Goal: Transaction & Acquisition: Purchase product/service

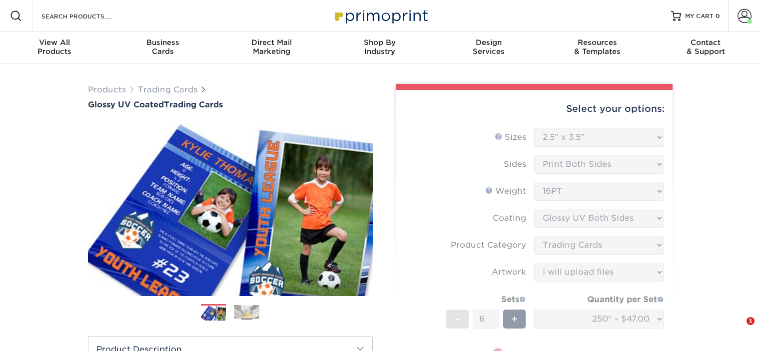
select select "2.50x3.50"
select select "c2f9bce9-36c2-409d-b101-c29d9d031e18"
select select "upload"
select select "250* – $47.00"
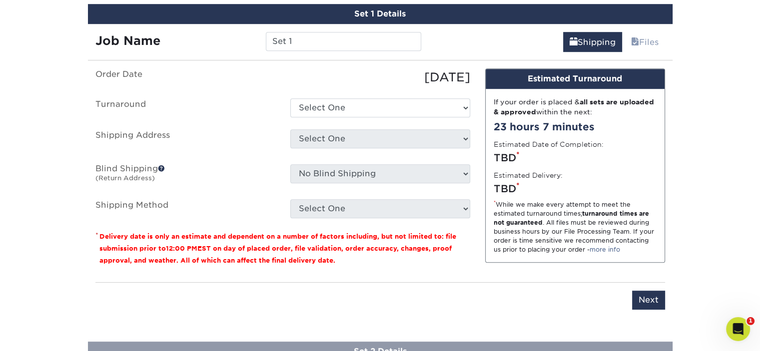
scroll to position [598, 0]
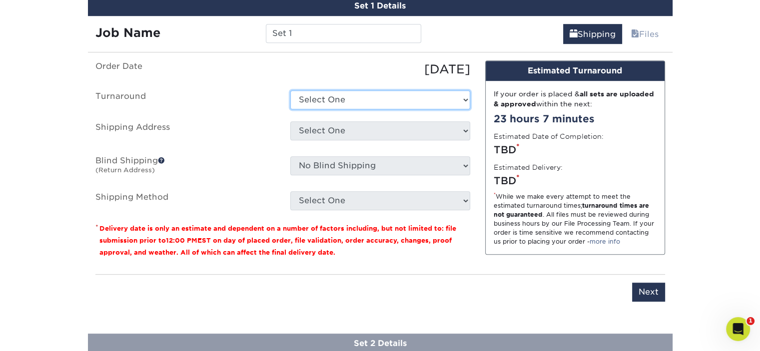
click at [392, 97] on select "Select One 2-4 Business Days 2 Day Next Business Day" at bounding box center [380, 99] width 180 height 19
select select "69ce79b6-9d89-4945-ab5a-e1d0cf729f2e"
click at [290, 90] on select "Select One 2-4 Business Days 2 Day Next Business Day" at bounding box center [380, 99] width 180 height 19
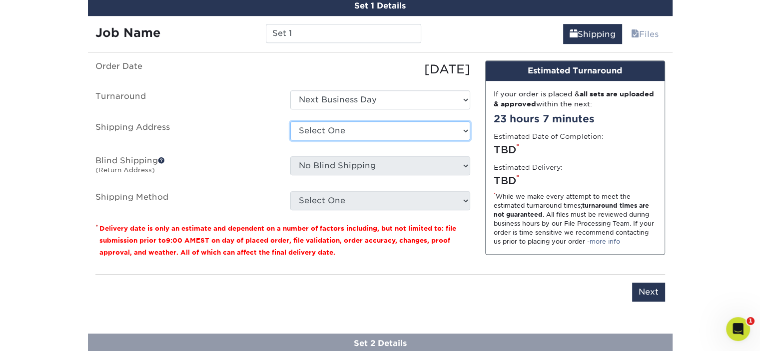
click at [388, 132] on select "Select One Mascot 1 + Add New Address" at bounding box center [380, 130] width 180 height 19
select select "286049"
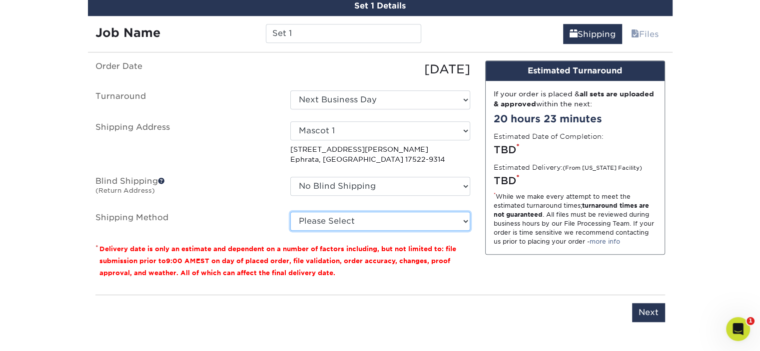
click at [385, 219] on select "Please Select Ground Shipping (+$12.72) 3 Day Shipping Service (+$13.10) 2 Day …" at bounding box center [380, 221] width 180 height 19
select select "02"
click at [290, 212] on select "Please Select Ground Shipping (+$12.72) 3 Day Shipping Service (+$13.10) 2 Day …" at bounding box center [380, 221] width 180 height 19
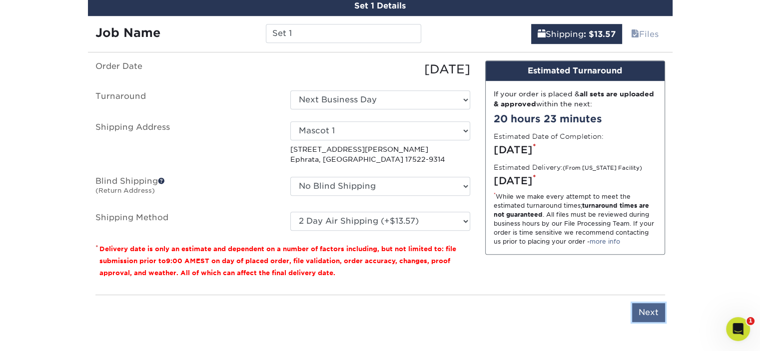
click at [653, 311] on input "Next" at bounding box center [648, 312] width 33 height 19
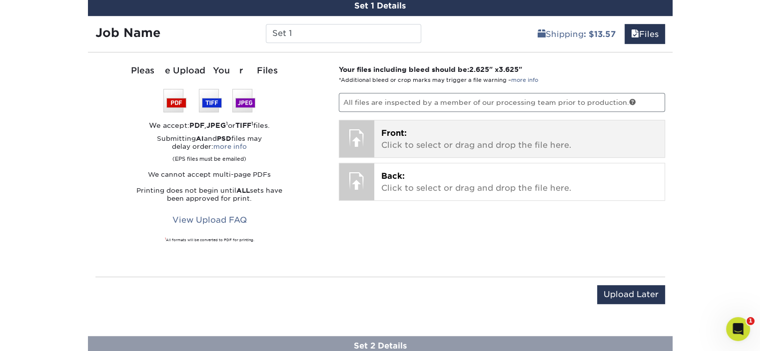
click at [439, 133] on p "Front: Click to select or drag and drop the file here." at bounding box center [519, 139] width 276 height 24
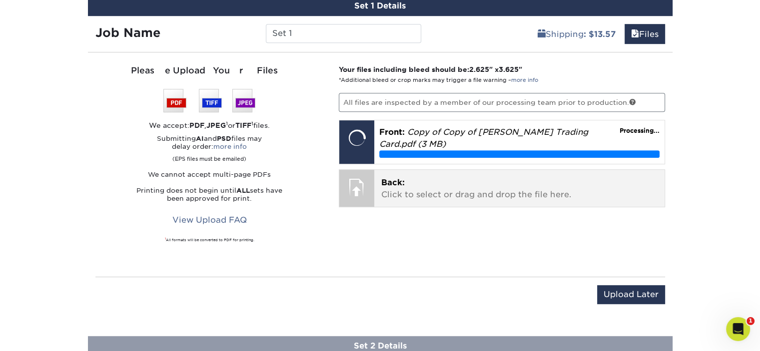
click at [437, 187] on p "Back: Click to select or drag and drop the file here." at bounding box center [519, 189] width 276 height 24
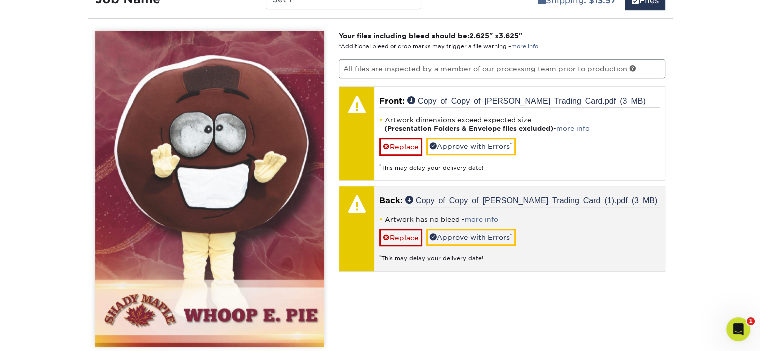
scroll to position [648, 0]
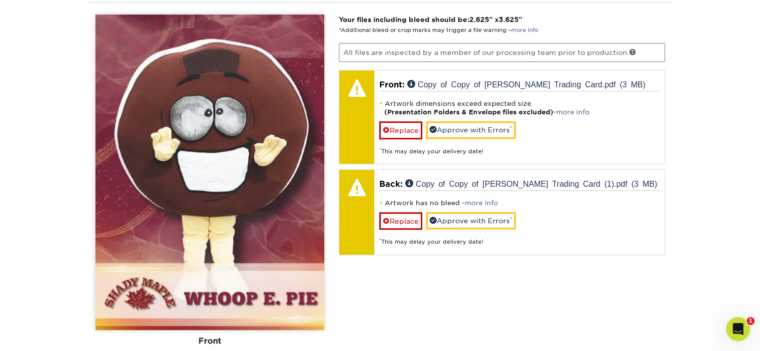
click at [195, 240] on img at bounding box center [209, 172] width 229 height 316
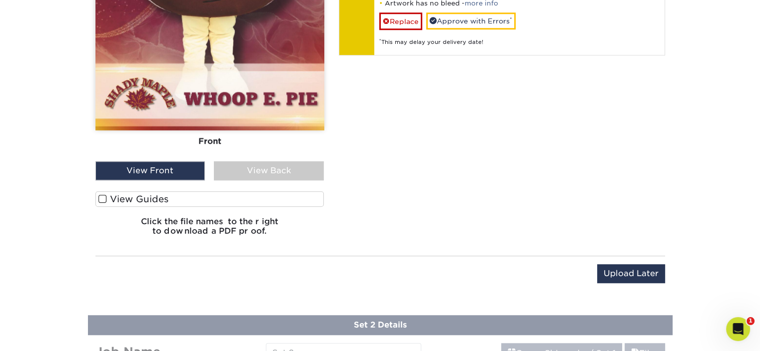
click at [128, 195] on label "View Guides" at bounding box center [209, 198] width 229 height 15
click at [0, 0] on input "View Guides" at bounding box center [0, 0] width 0 height 0
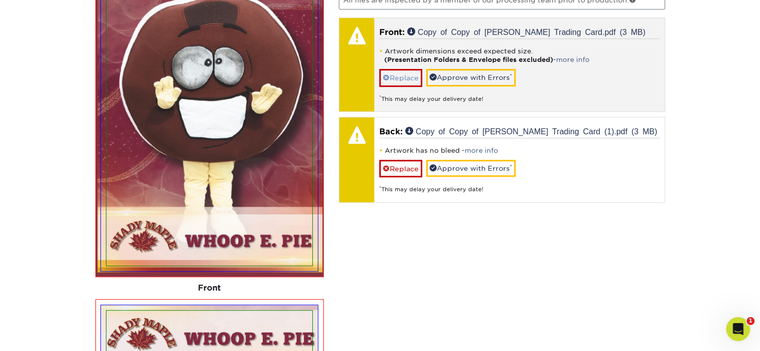
scroll to position [584, 0]
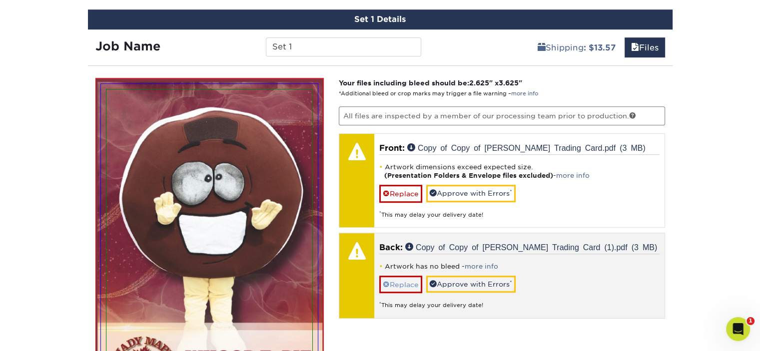
click at [402, 290] on div "Artwork has no bleed - more info Replace Approve with Errors * * This may delay…" at bounding box center [519, 282] width 280 height 56
click at [406, 276] on link "Replace" at bounding box center [400, 284] width 43 height 17
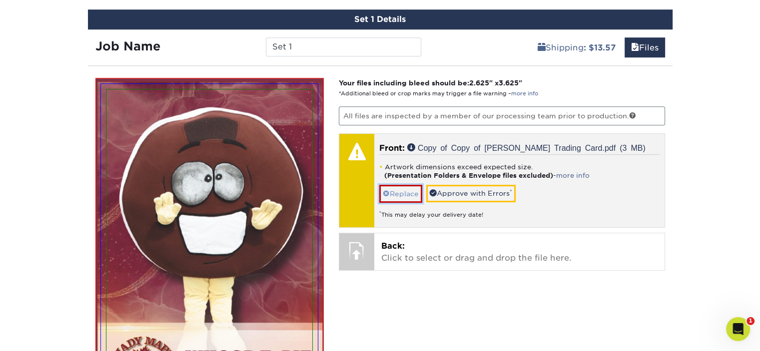
click at [404, 189] on link "Replace" at bounding box center [400, 193] width 43 height 17
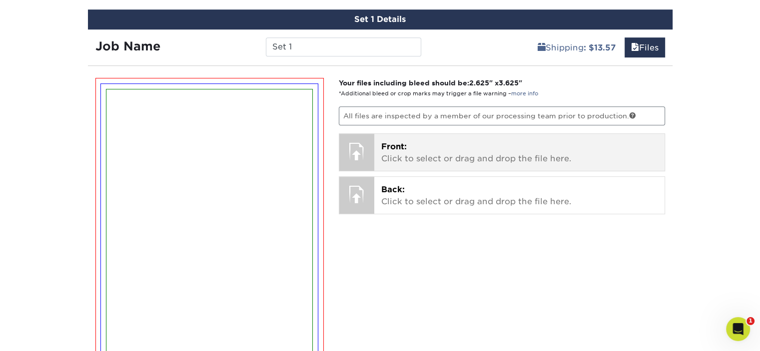
click at [427, 146] on p "Front: Click to select or drag and drop the file here." at bounding box center [519, 153] width 276 height 24
click at [428, 147] on p "Front: Click to select or drag and drop the file here." at bounding box center [519, 153] width 276 height 24
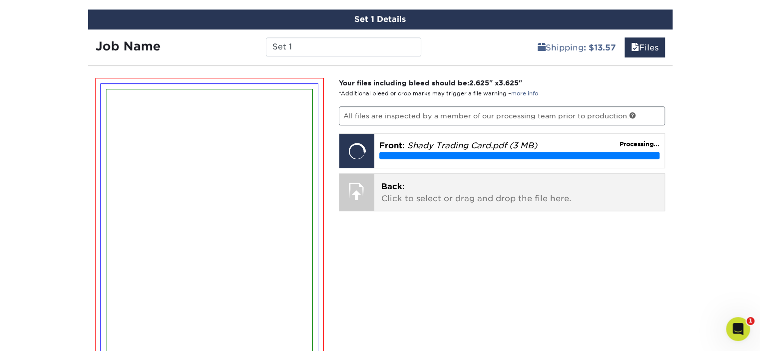
click at [452, 198] on p "Back: Click to select or drag and drop the file here." at bounding box center [519, 193] width 276 height 24
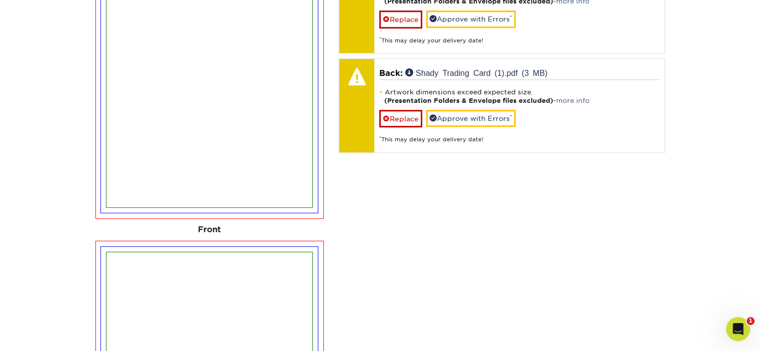
scroll to position [684, 0]
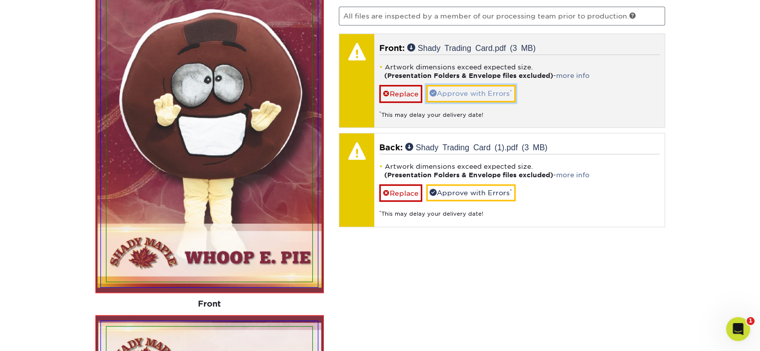
click at [470, 91] on link "Approve with Errors *" at bounding box center [470, 93] width 89 height 17
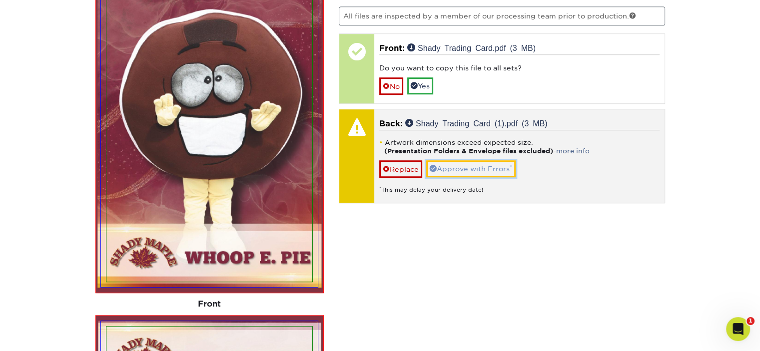
click at [470, 168] on link "Approve with Errors *" at bounding box center [470, 168] width 89 height 17
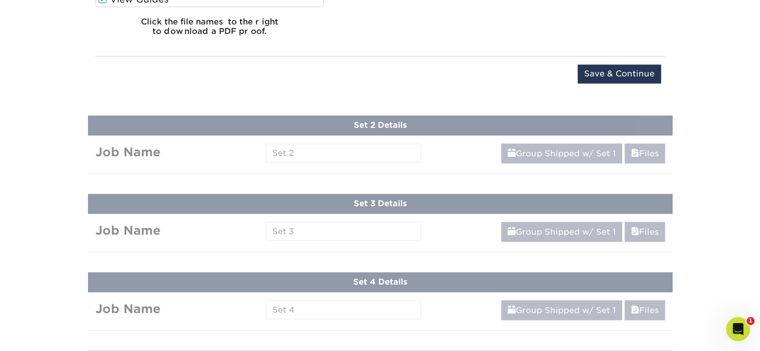
scroll to position [1383, 0]
click at [625, 65] on input "Save & Continue" at bounding box center [619, 73] width 83 height 19
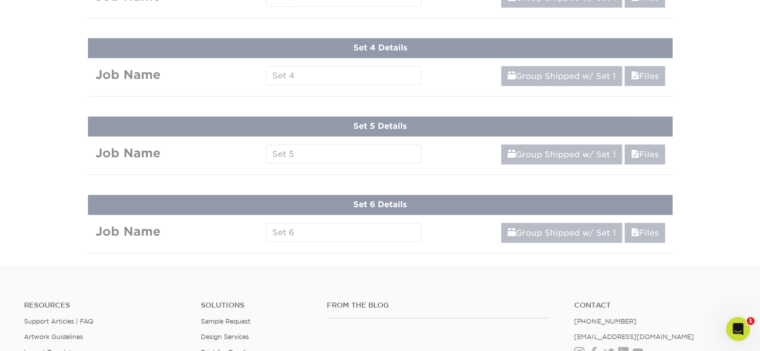
scroll to position [664, 0]
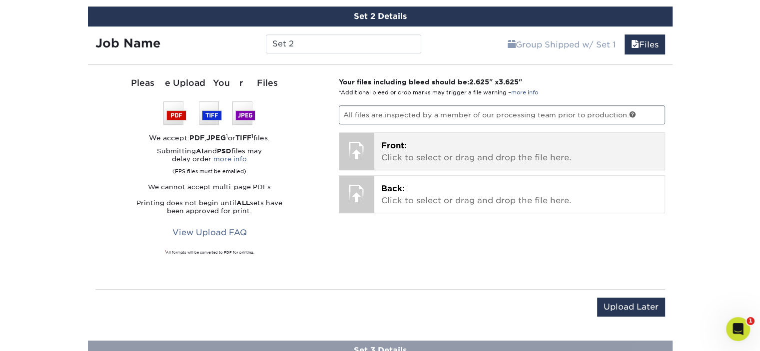
click at [450, 150] on p "Front: Click to select or drag and drop the file here." at bounding box center [519, 152] width 276 height 24
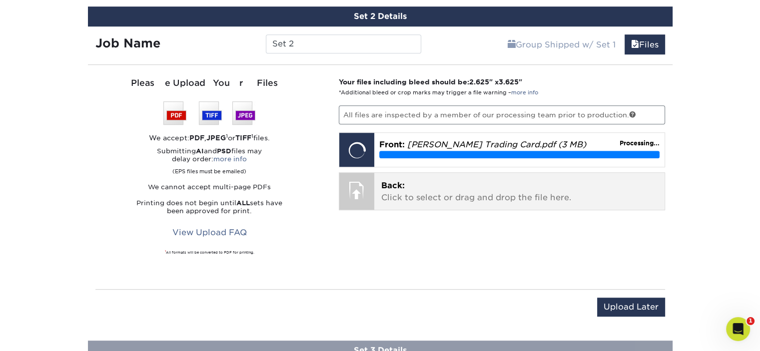
click at [456, 199] on p "Back: Click to select or drag and drop the file here." at bounding box center [519, 192] width 276 height 24
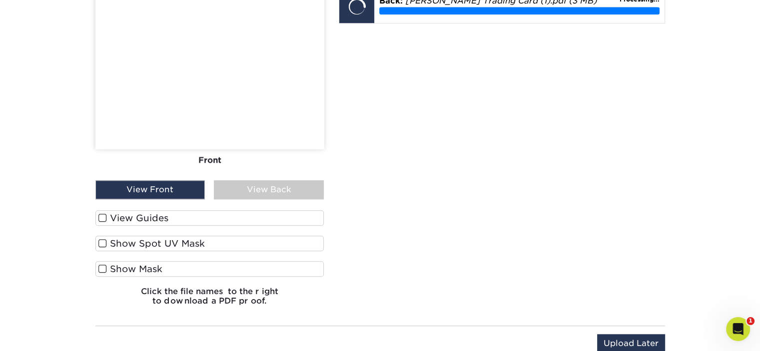
scroll to position [913, 0]
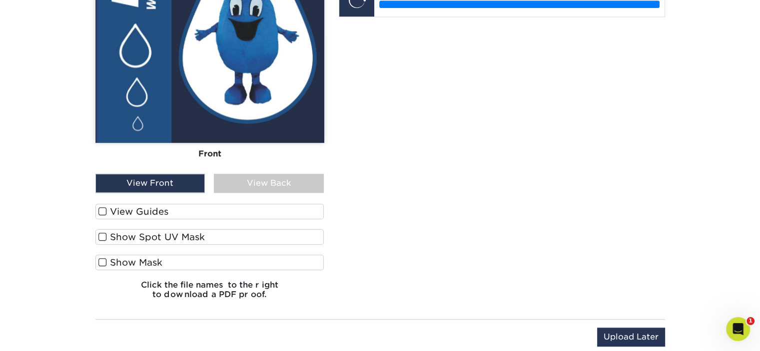
click at [101, 211] on span at bounding box center [102, 211] width 8 height 9
click at [0, 0] on input "View Guides" at bounding box center [0, 0] width 0 height 0
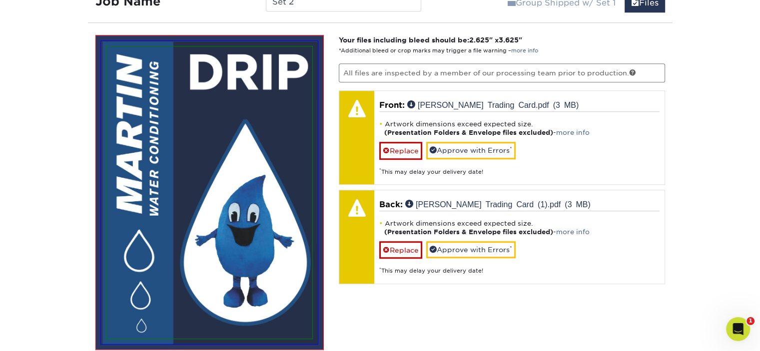
scroll to position [700, 0]
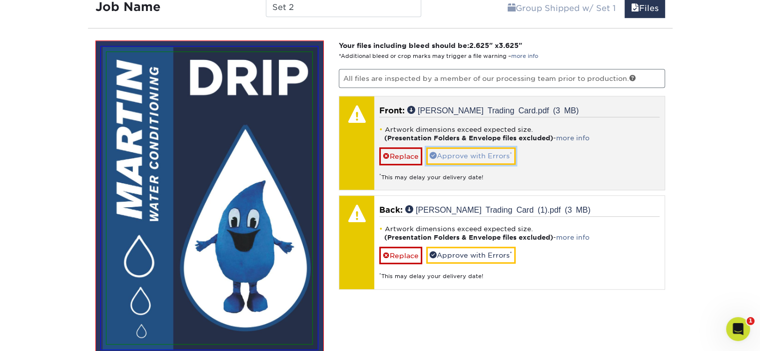
click at [482, 159] on link "Approve with Errors *" at bounding box center [470, 155] width 89 height 17
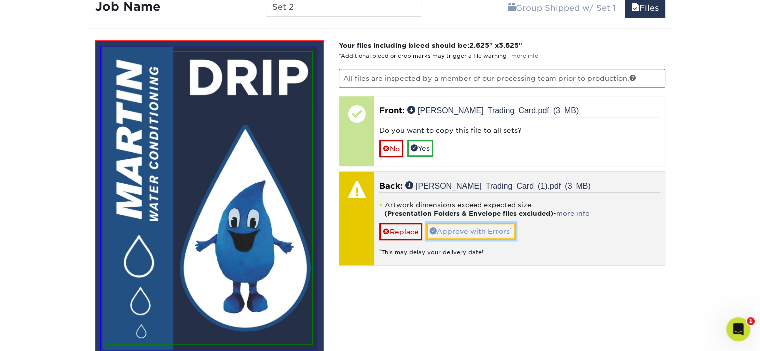
click at [482, 230] on link "Approve with Errors *" at bounding box center [470, 231] width 89 height 17
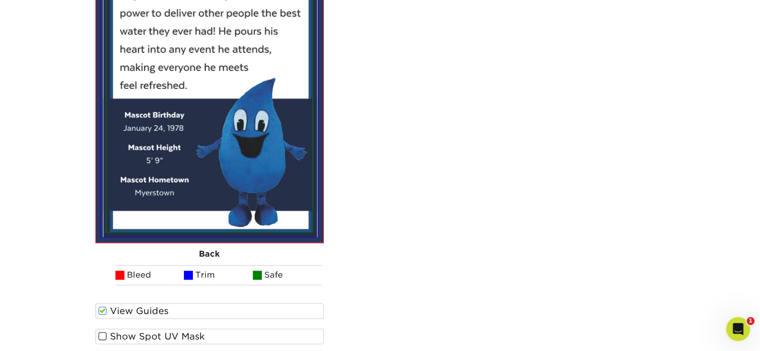
scroll to position [1300, 0]
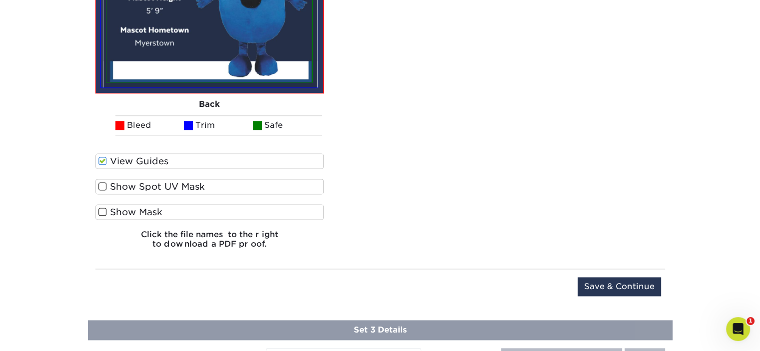
click at [105, 187] on span at bounding box center [102, 186] width 8 height 9
click at [0, 0] on input "Show Spot UV Mask" at bounding box center [0, 0] width 0 height 0
click at [101, 184] on span at bounding box center [102, 186] width 8 height 9
click at [0, 0] on input "Show Spot UV Mask" at bounding box center [0, 0] width 0 height 0
click at [598, 283] on input "Save & Continue" at bounding box center [619, 286] width 83 height 19
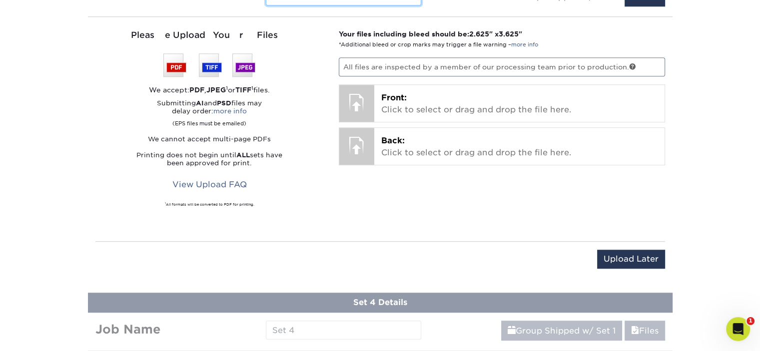
scroll to position [808, 0]
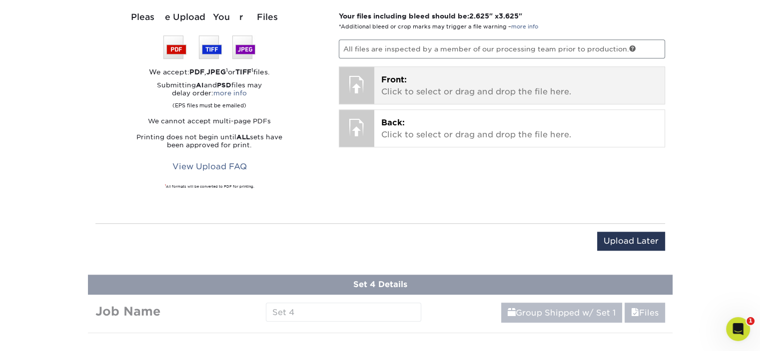
click at [429, 88] on p "Front: Click to select or drag and drop the file here." at bounding box center [519, 86] width 276 height 24
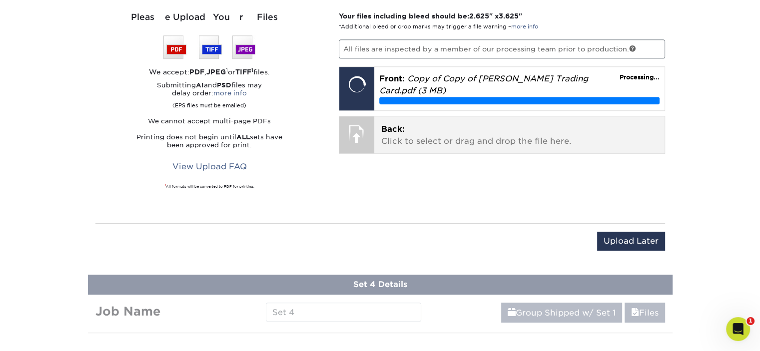
click at [520, 131] on p "Back: Click to select or drag and drop the file here." at bounding box center [519, 135] width 276 height 24
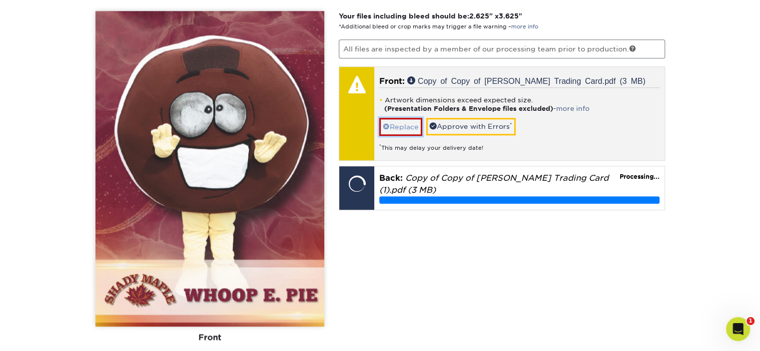
click at [398, 120] on link "Replace" at bounding box center [400, 126] width 43 height 17
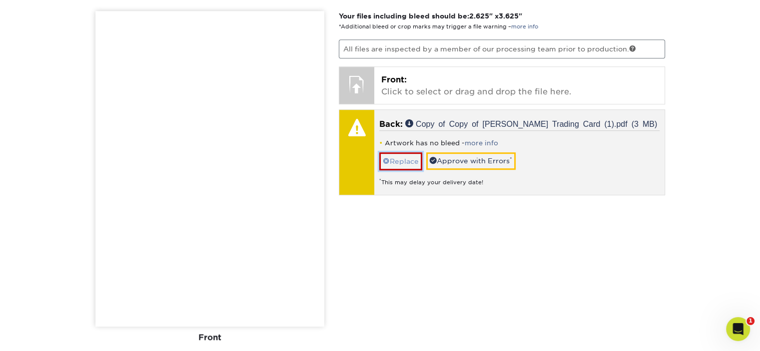
click at [399, 159] on link "Replace" at bounding box center [400, 160] width 43 height 17
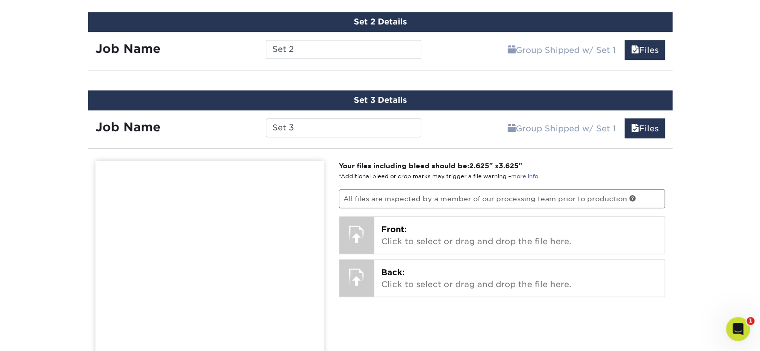
scroll to position [708, 0]
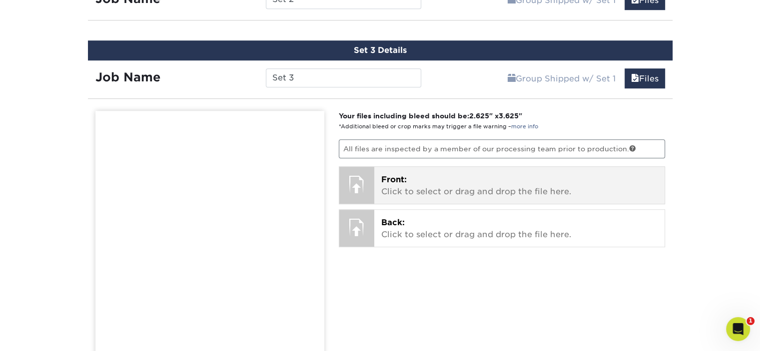
click at [397, 181] on span "Front:" at bounding box center [393, 179] width 25 height 9
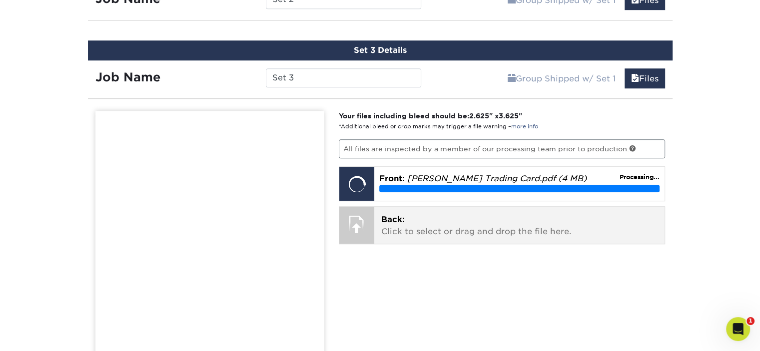
click at [441, 219] on p "Back: Click to select or drag and drop the file here." at bounding box center [519, 226] width 276 height 24
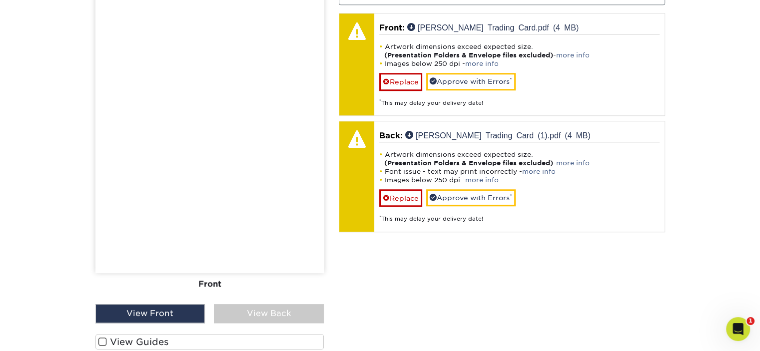
scroll to position [958, 0]
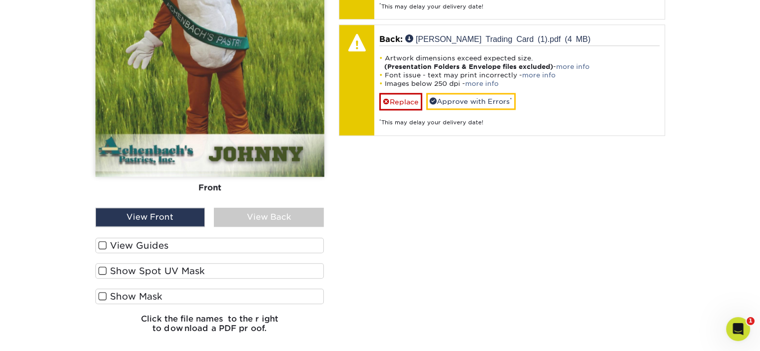
click at [156, 242] on label "View Guides" at bounding box center [209, 245] width 229 height 15
click at [0, 0] on input "View Guides" at bounding box center [0, 0] width 0 height 0
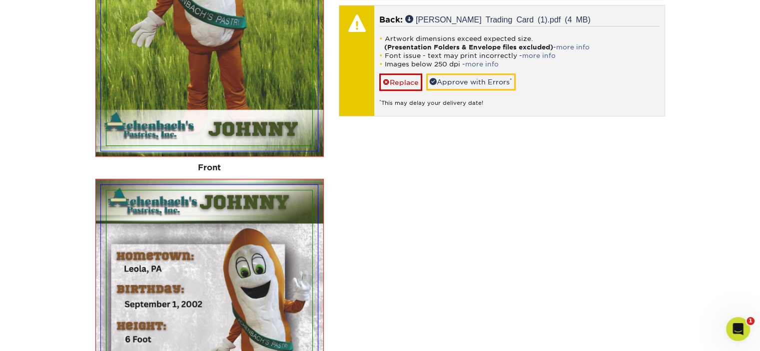
scroll to position [895, 0]
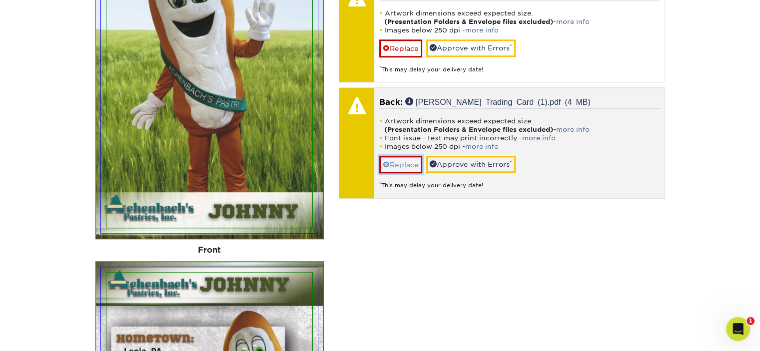
drag, startPoint x: 401, startPoint y: 160, endPoint x: 394, endPoint y: 61, distance: 99.7
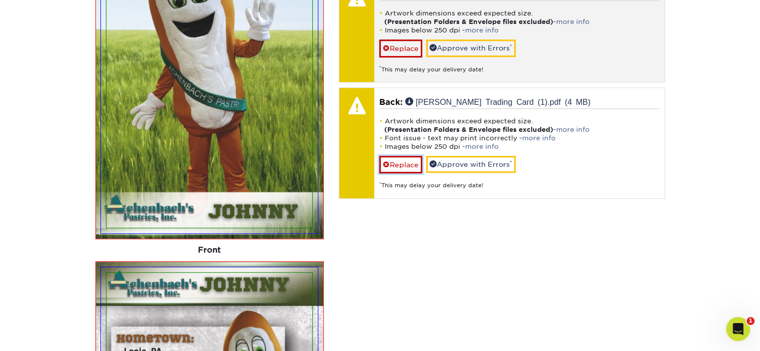
click at [401, 160] on link "Replace" at bounding box center [400, 164] width 43 height 17
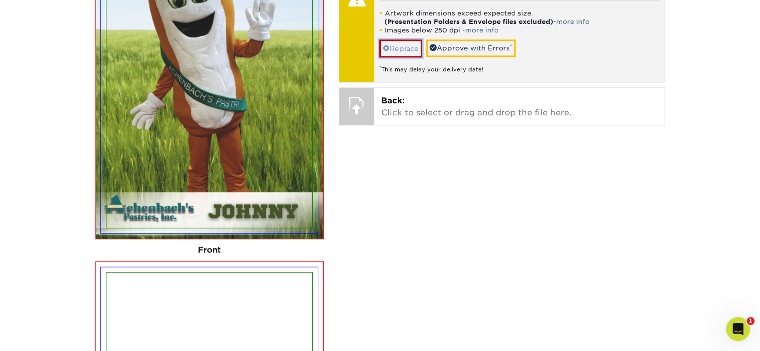
click at [399, 46] on link "Replace" at bounding box center [400, 47] width 43 height 17
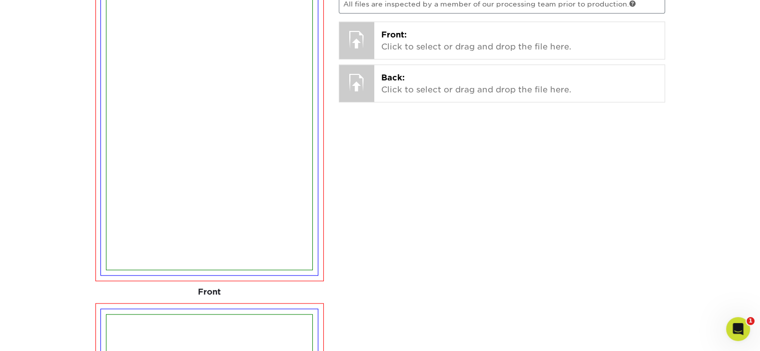
scroll to position [695, 0]
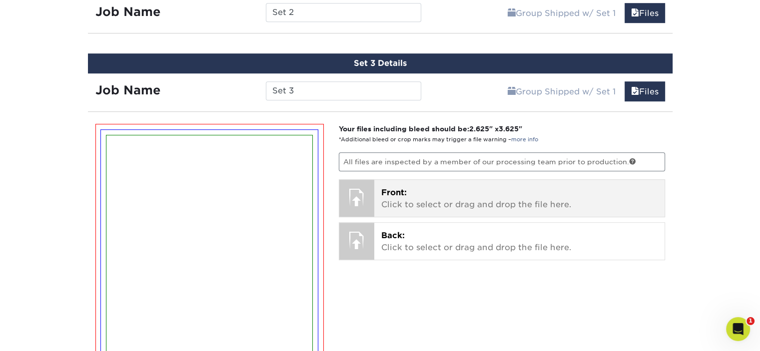
click at [409, 196] on p "Front: Click to select or drag and drop the file here." at bounding box center [519, 199] width 276 height 24
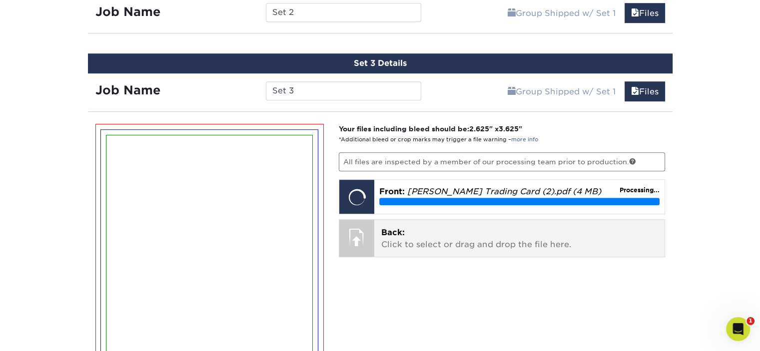
click at [424, 231] on p "Back: Click to select or drag and drop the file here." at bounding box center [519, 239] width 276 height 24
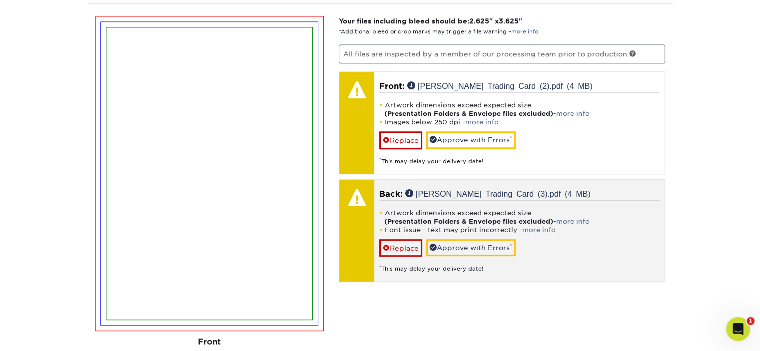
scroll to position [795, 0]
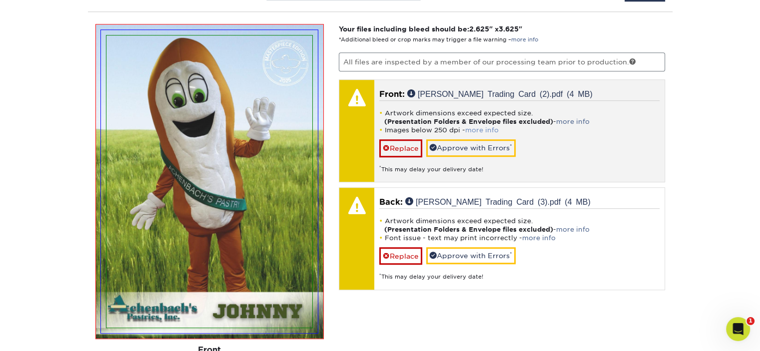
click at [481, 126] on link "more info" at bounding box center [481, 129] width 33 height 7
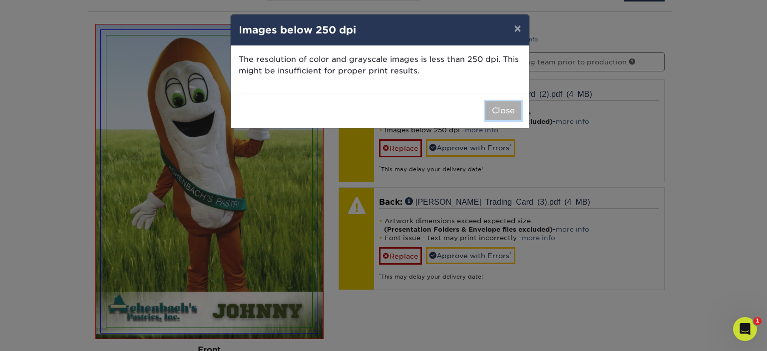
click at [507, 111] on button "Close" at bounding box center [504, 110] width 36 height 19
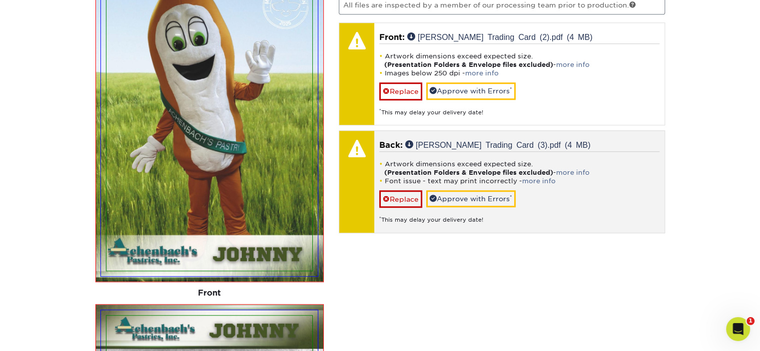
scroll to position [845, 0]
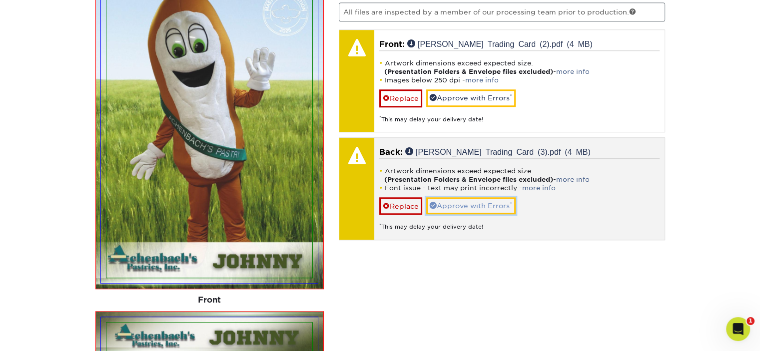
click at [476, 200] on link "Approve with Errors *" at bounding box center [470, 205] width 89 height 17
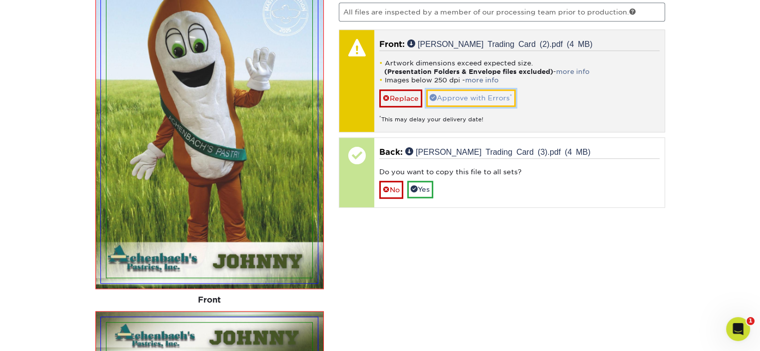
click at [471, 98] on link "Approve with Errors *" at bounding box center [470, 97] width 89 height 17
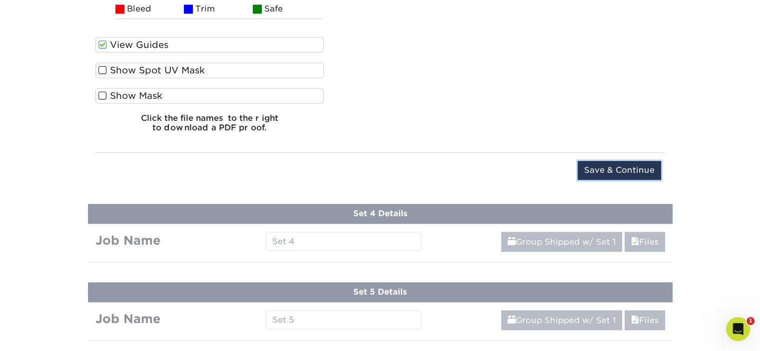
click at [627, 169] on input "Save & Continue" at bounding box center [619, 170] width 83 height 19
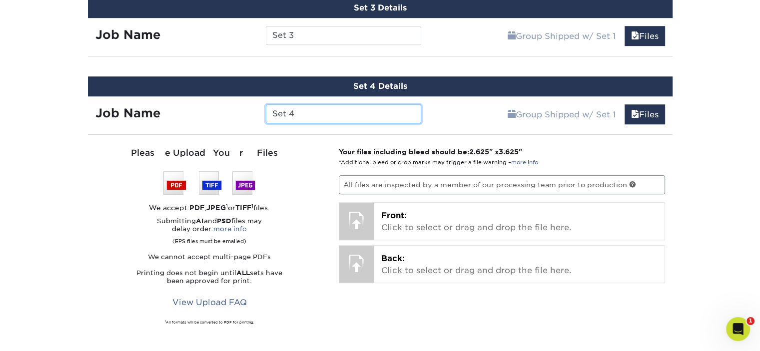
scroll to position [886, 0]
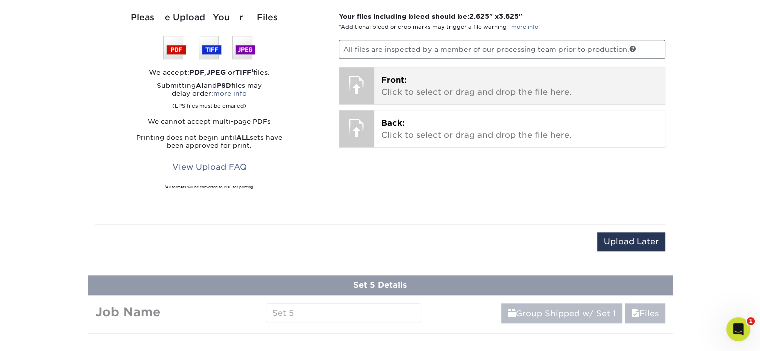
click at [456, 84] on p "Front: Click to select or drag and drop the file here." at bounding box center [519, 86] width 276 height 24
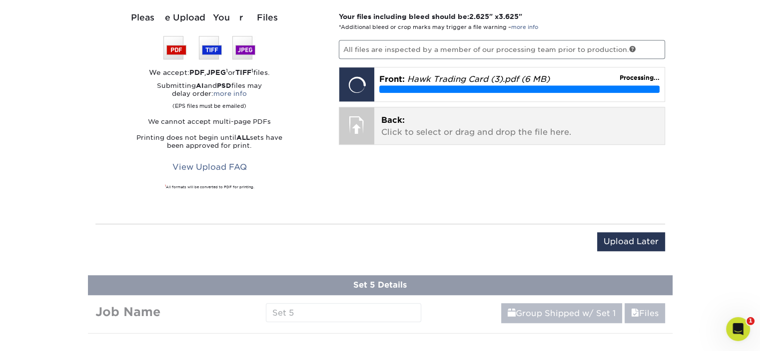
click at [490, 125] on p "Back: Click to select or drag and drop the file here." at bounding box center [519, 126] width 276 height 24
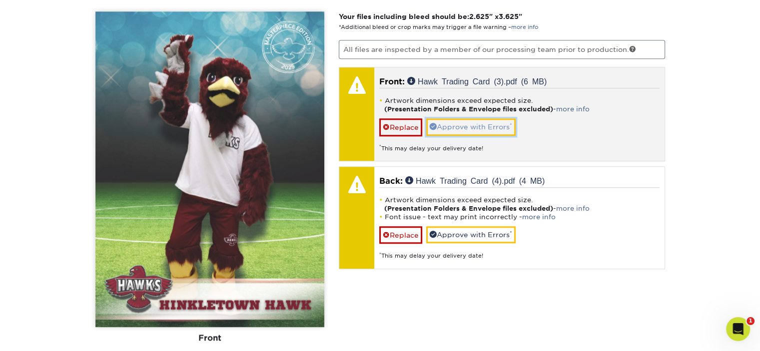
click at [463, 120] on link "Approve with Errors *" at bounding box center [470, 126] width 89 height 17
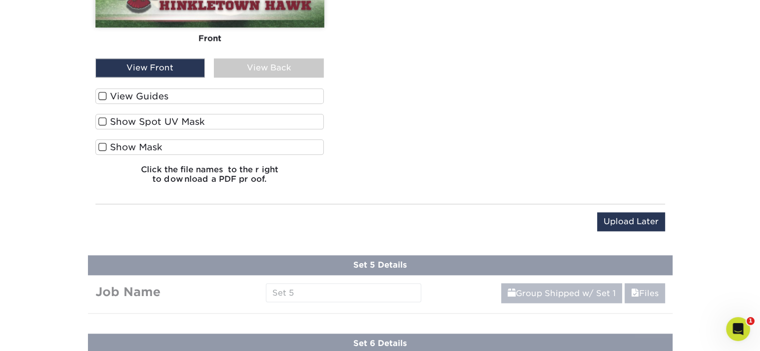
click at [150, 92] on label "View Guides" at bounding box center [209, 95] width 229 height 15
click at [0, 0] on input "View Guides" at bounding box center [0, 0] width 0 height 0
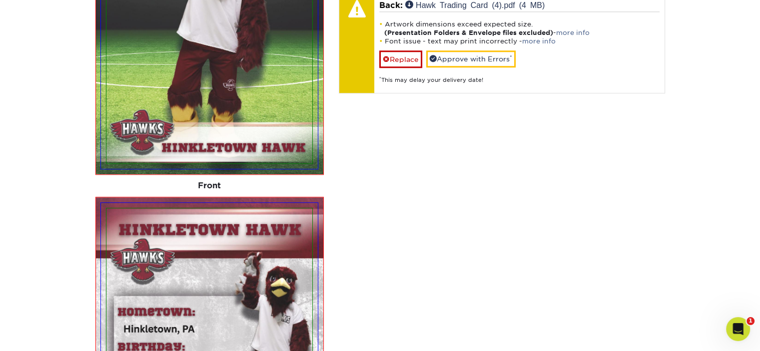
scroll to position [1023, 0]
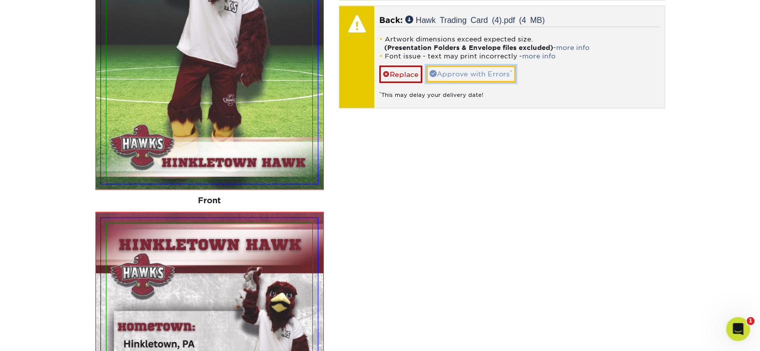
click at [464, 69] on link "Approve with Errors *" at bounding box center [470, 73] width 89 height 17
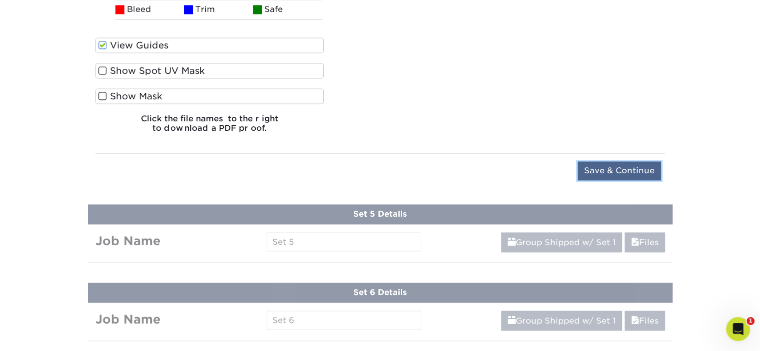
click at [601, 166] on input "Save & Continue" at bounding box center [619, 170] width 83 height 19
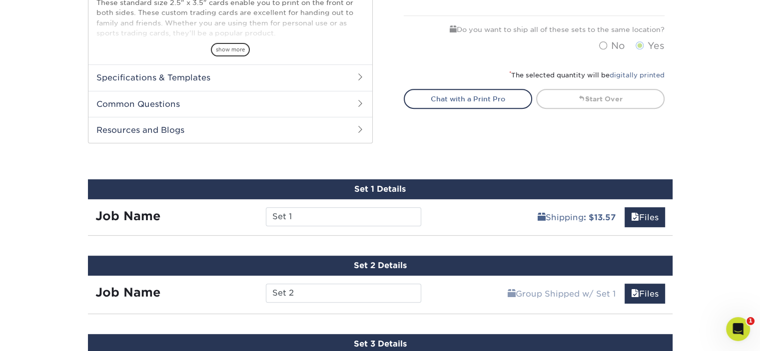
scroll to position [464, 0]
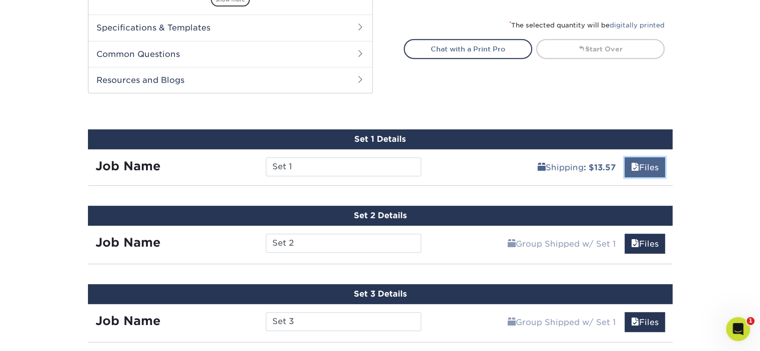
click at [649, 165] on link "Files" at bounding box center [645, 167] width 40 height 20
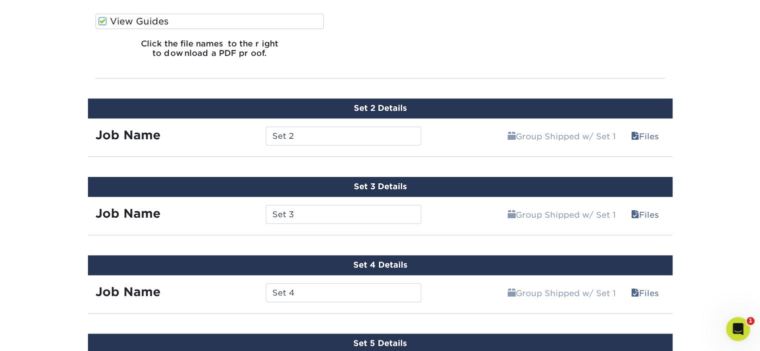
scroll to position [1363, 0]
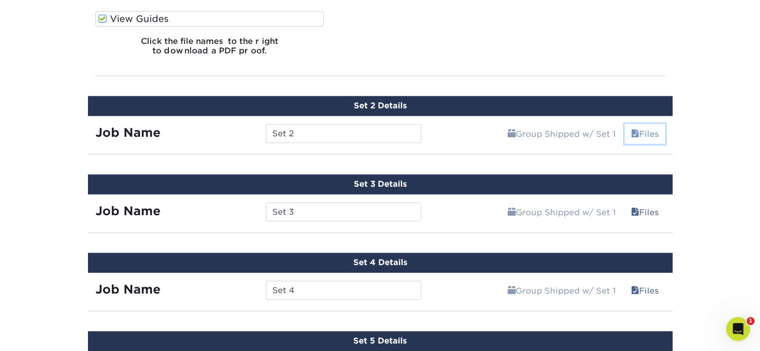
click at [656, 131] on link "Files" at bounding box center [645, 134] width 40 height 20
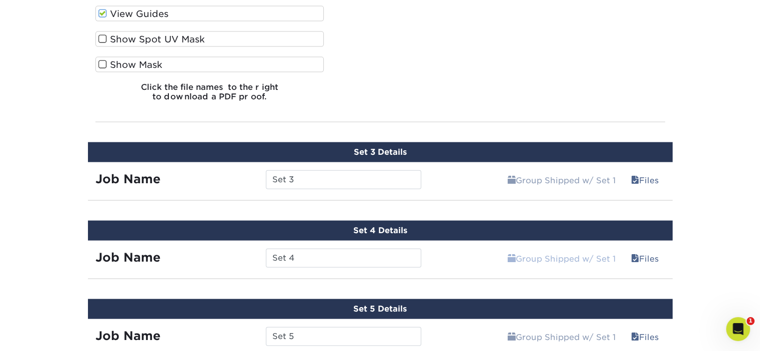
scroll to position [2263, 0]
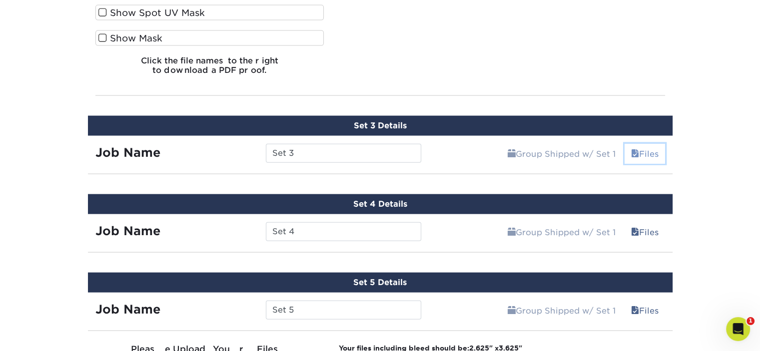
click at [654, 150] on link "Files" at bounding box center [645, 154] width 40 height 20
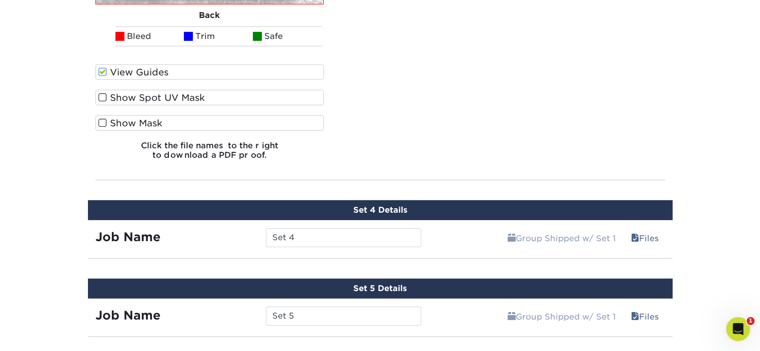
scroll to position [3112, 0]
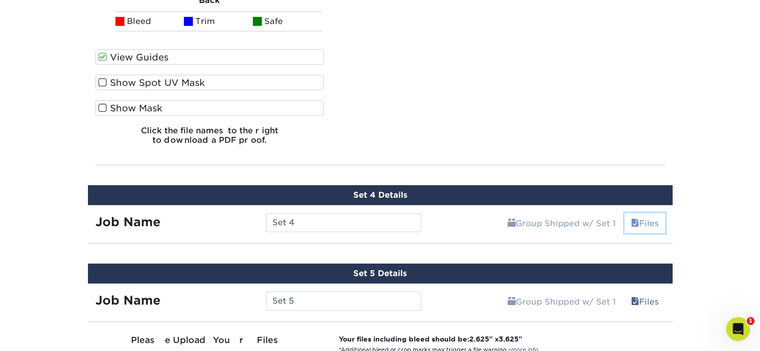
click at [652, 216] on link "Files" at bounding box center [645, 223] width 40 height 20
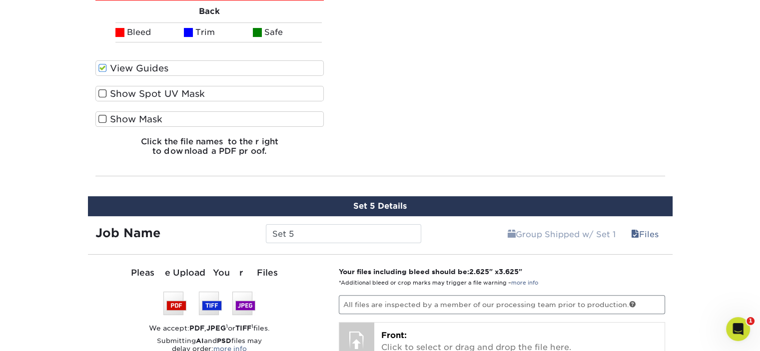
scroll to position [4111, 0]
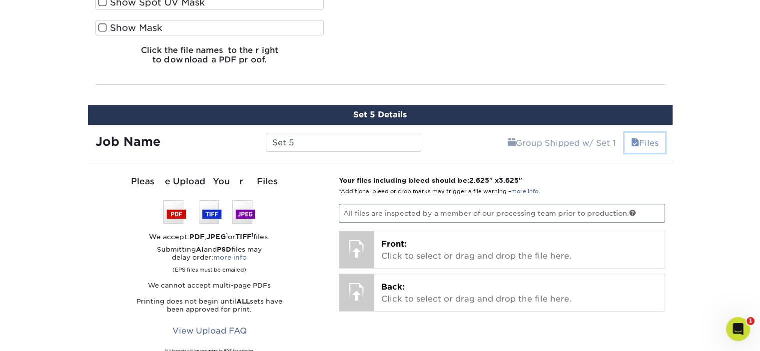
click at [651, 136] on link "Files" at bounding box center [645, 143] width 40 height 20
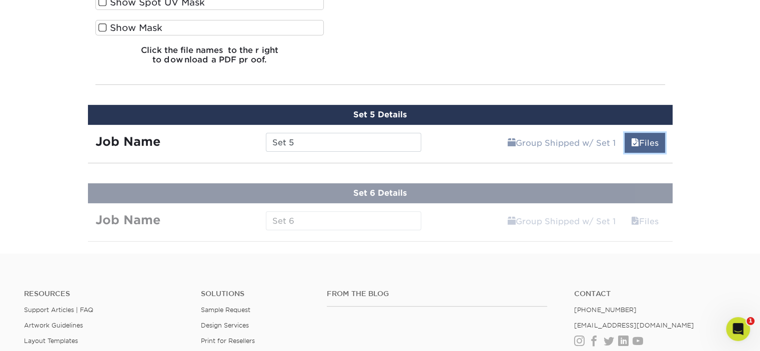
click at [651, 136] on link "Files" at bounding box center [645, 143] width 40 height 20
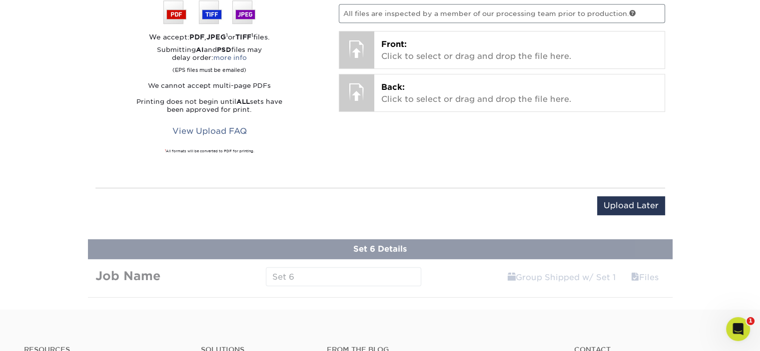
scroll to position [4211, 0]
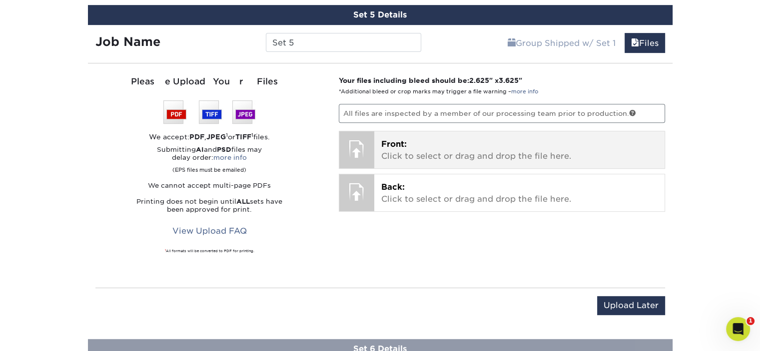
click at [416, 143] on p "Front: Click to select or drag and drop the file here." at bounding box center [519, 150] width 276 height 24
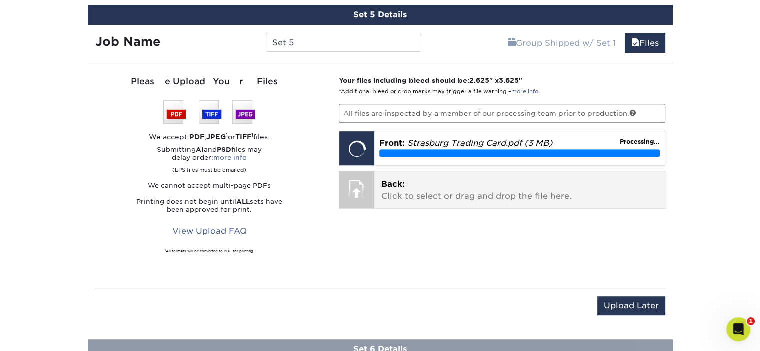
click at [418, 183] on p "Back: Click to select or drag and drop the file here." at bounding box center [519, 190] width 276 height 24
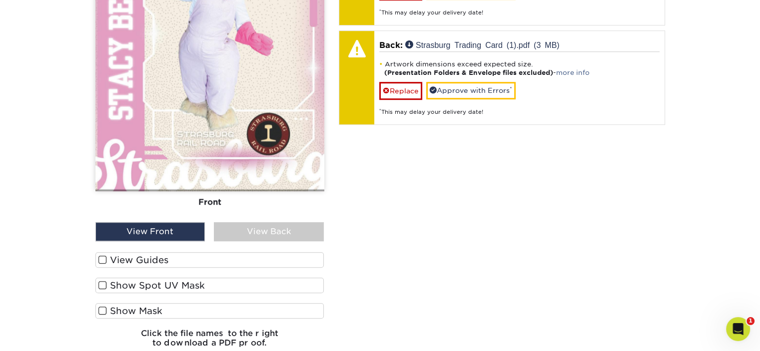
click at [150, 255] on label "View Guides" at bounding box center [209, 259] width 229 height 15
click at [0, 0] on input "View Guides" at bounding box center [0, 0] width 0 height 0
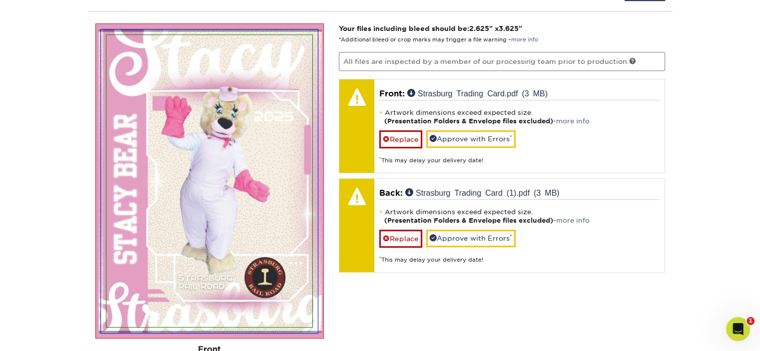
scroll to position [4248, 0]
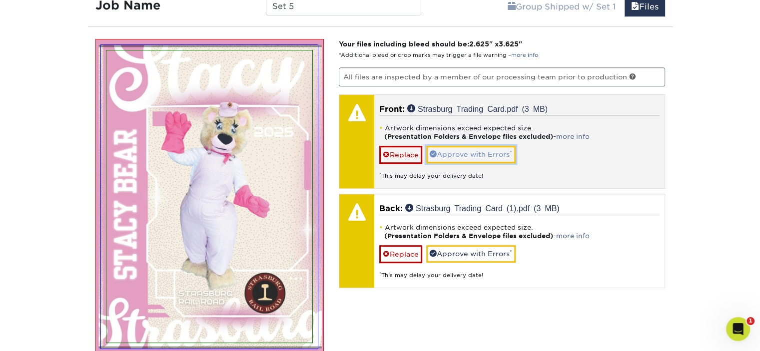
click at [474, 155] on link "Approve with Errors *" at bounding box center [470, 154] width 89 height 17
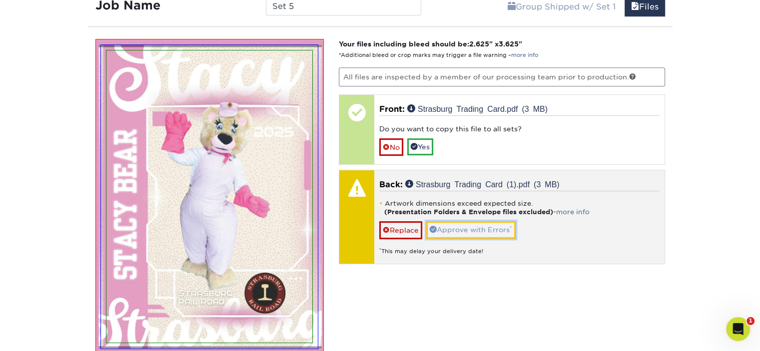
click at [484, 223] on link "Approve with Errors *" at bounding box center [470, 229] width 89 height 17
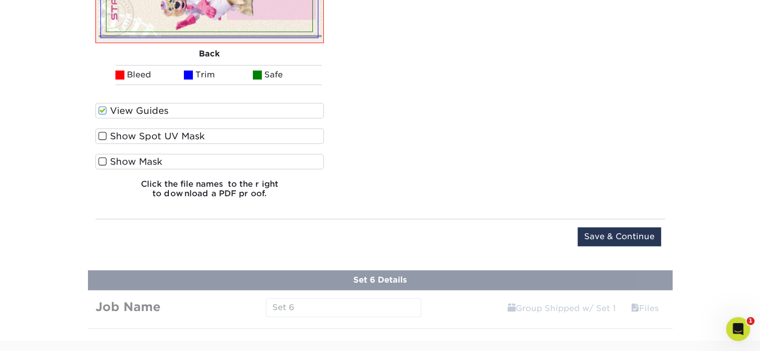
scroll to position [4897, 0]
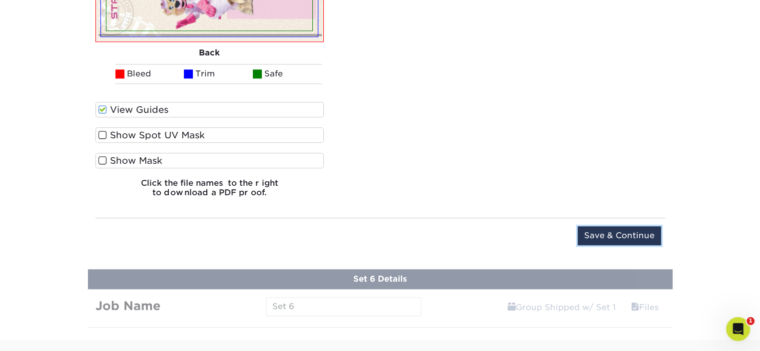
click at [619, 230] on input "Save & Continue" at bounding box center [619, 235] width 83 height 19
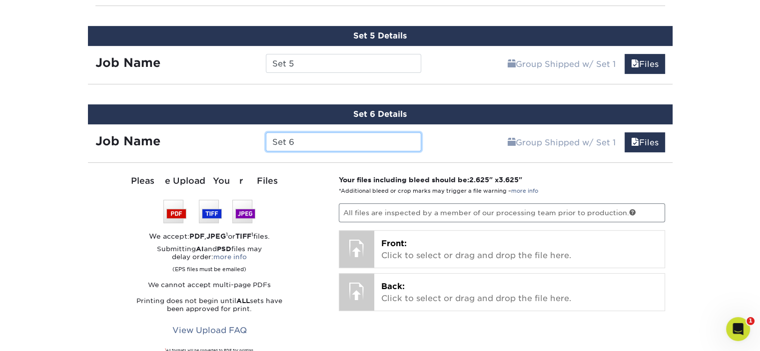
scroll to position [4301, 0]
